Goal: Information Seeking & Learning: Compare options

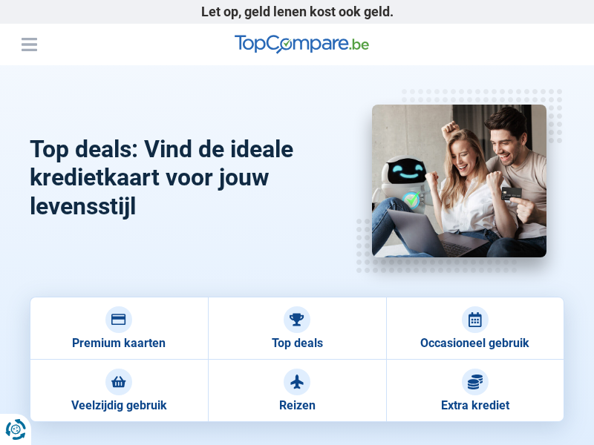
scroll to position [1999, 0]
